Goal: Task Accomplishment & Management: Use online tool/utility

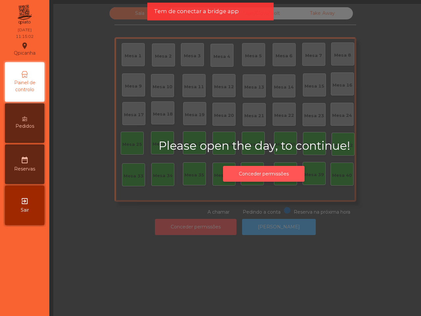
click at [267, 170] on button "Conceder permissões" at bounding box center [264, 174] width 82 height 16
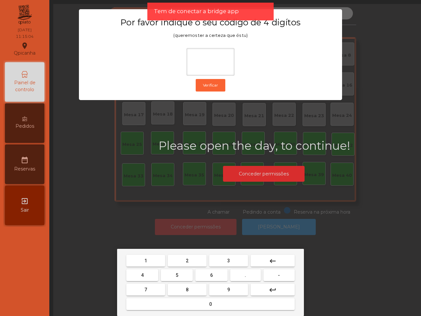
click at [147, 255] on button "1" at bounding box center [145, 261] width 39 height 12
click at [221, 287] on button "9" at bounding box center [228, 290] width 39 height 12
click at [143, 272] on span "4" at bounding box center [142, 274] width 3 height 5
click at [201, 300] on button "0" at bounding box center [210, 304] width 168 height 12
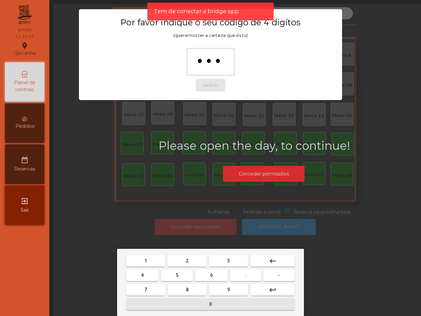
type input "****"
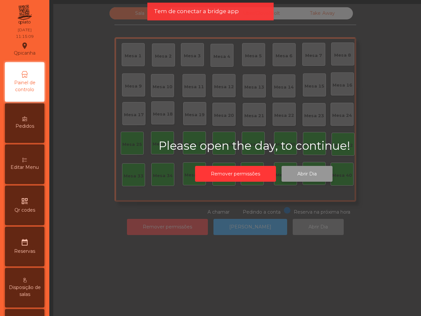
click at [293, 173] on button "Abrir Dia" at bounding box center [307, 174] width 51 height 16
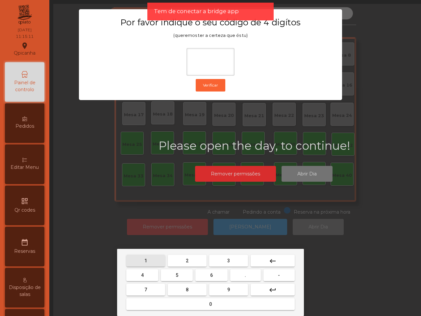
click at [146, 255] on button "1" at bounding box center [145, 261] width 39 height 12
click at [221, 287] on button "9" at bounding box center [228, 290] width 39 height 12
click at [146, 271] on button "4" at bounding box center [142, 275] width 32 height 12
click at [208, 303] on button "0" at bounding box center [210, 304] width 168 height 12
type input "****"
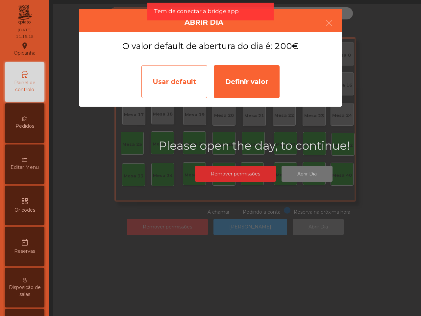
click at [188, 85] on div "Usar default" at bounding box center [174, 81] width 66 height 33
